Goal: Task Accomplishment & Management: Use online tool/utility

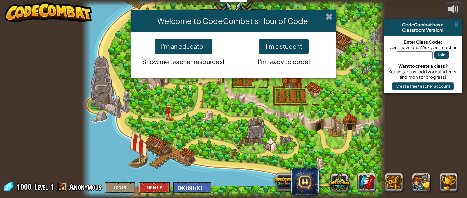
click at [330, 15] on span at bounding box center [328, 16] width 7 height 7
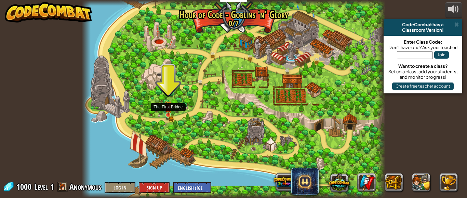
click at [167, 110] on img at bounding box center [168, 108] width 4 height 4
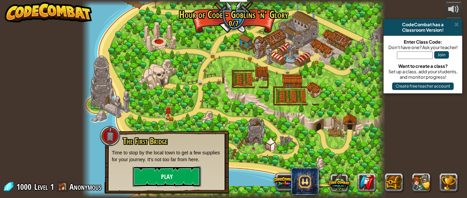
click at [153, 174] on button "Play" at bounding box center [167, 177] width 68 height 20
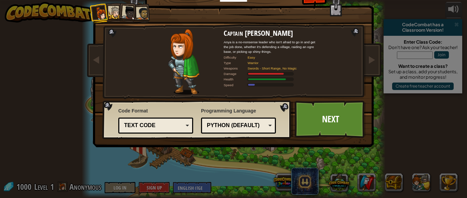
scroll to position [14, 0]
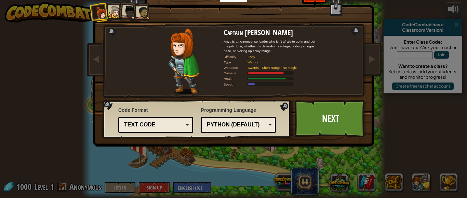
click at [118, 15] on li at bounding box center [128, 11] width 20 height 20
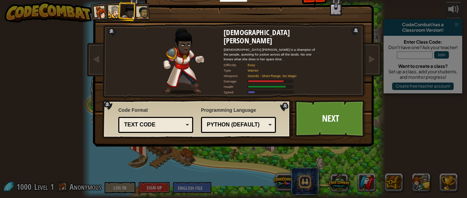
click at [113, 15] on div at bounding box center [115, 12] width 13 height 13
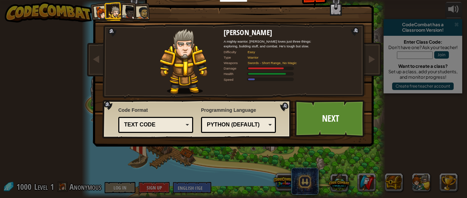
click at [141, 13] on div at bounding box center [142, 12] width 13 height 13
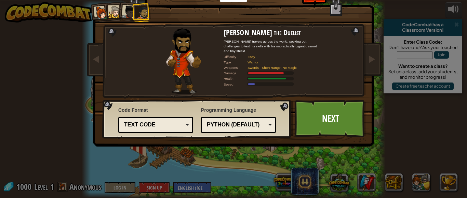
click at [111, 10] on div at bounding box center [115, 12] width 13 height 13
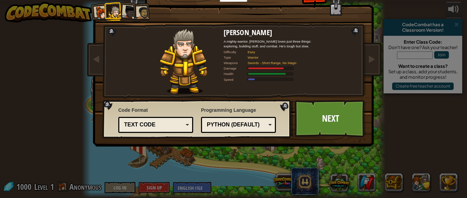
click at [122, 12] on div at bounding box center [129, 12] width 14 height 14
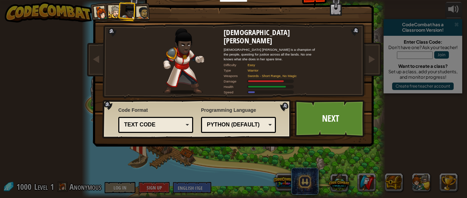
click at [143, 10] on div at bounding box center [142, 12] width 13 height 13
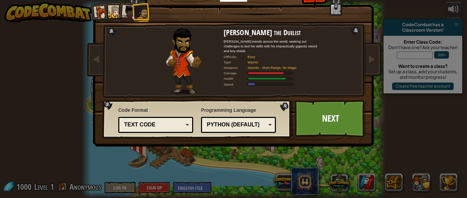
click at [110, 8] on div at bounding box center [115, 12] width 13 height 13
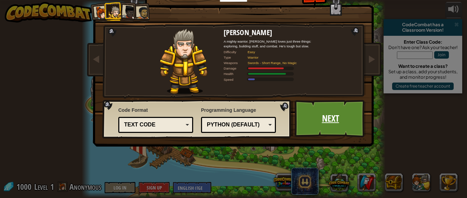
click at [314, 126] on link "Next" at bounding box center [329, 119] width 71 height 38
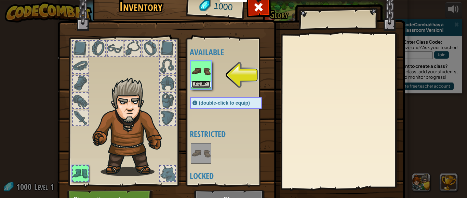
click at [201, 81] on button "Equip" at bounding box center [200, 84] width 19 height 7
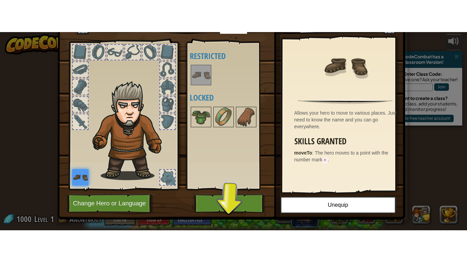
scroll to position [37, 0]
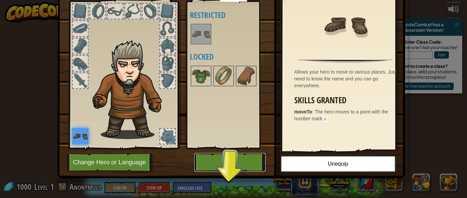
click at [244, 158] on button "Play" at bounding box center [229, 162] width 71 height 19
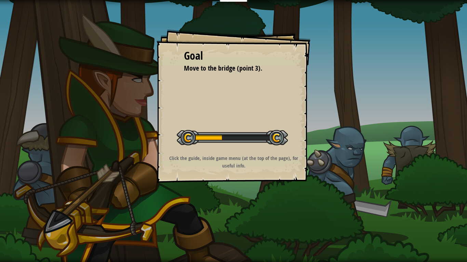
click at [244, 118] on div "Goal Move to the bridge (point 3). Start Level Error loading from server. Try r…" at bounding box center [233, 106] width 154 height 154
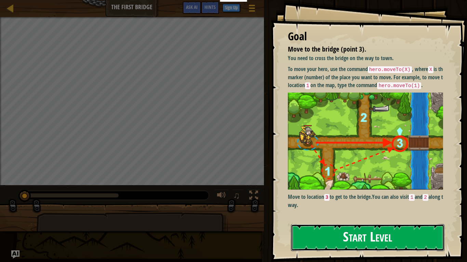
click at [322, 198] on button "Start Level" at bounding box center [367, 237] width 153 height 27
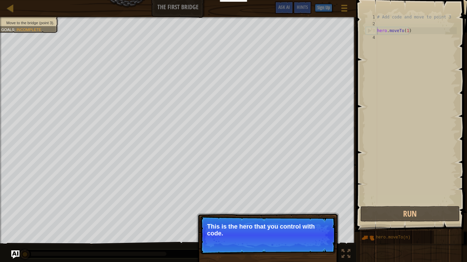
type textarea "hero.moveTo(1)"
click at [319, 198] on button "Continue" at bounding box center [316, 242] width 28 height 9
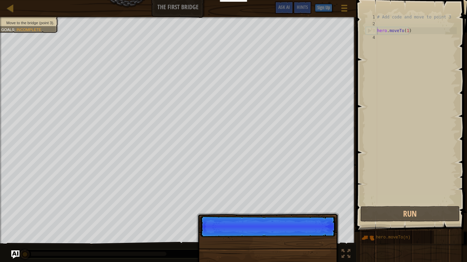
scroll to position [3, 0]
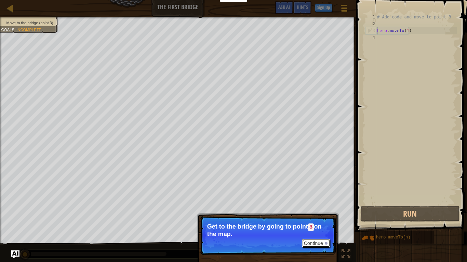
click at [304, 198] on button "Continue" at bounding box center [316, 243] width 28 height 9
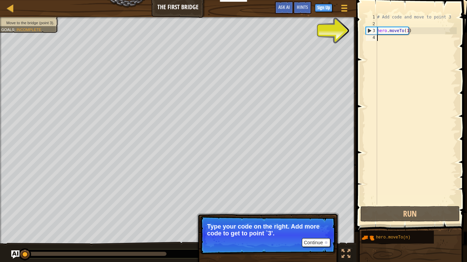
type textarea "hero.moveTo(1)"
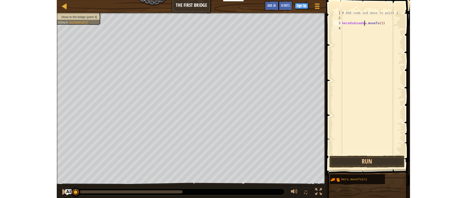
scroll to position [3, 2]
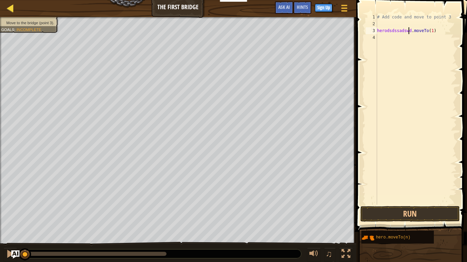
type textarea "herodsdssadswd.moveTo(1)"
click at [11, 6] on div at bounding box center [10, 8] width 9 height 9
